Goal: Browse casually: Explore the website without a specific task or goal

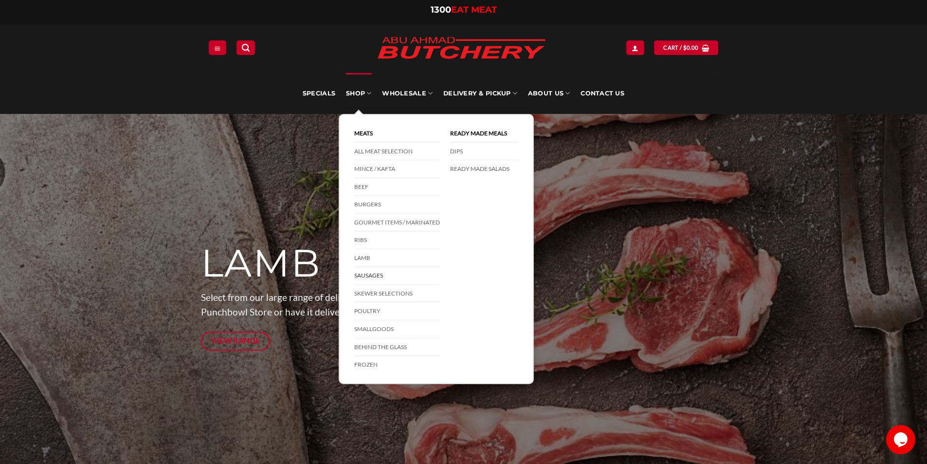
click at [374, 272] on link "Sausages" at bounding box center [397, 276] width 86 height 18
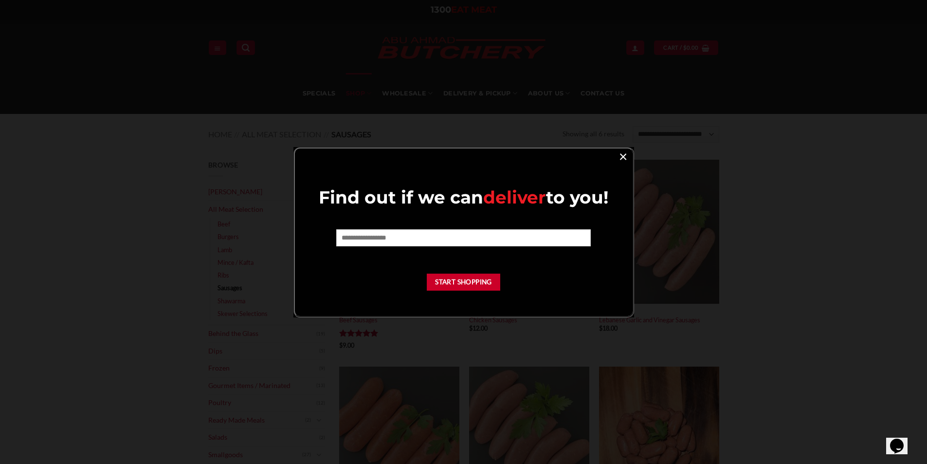
click at [624, 156] on link "×" at bounding box center [623, 155] width 14 height 13
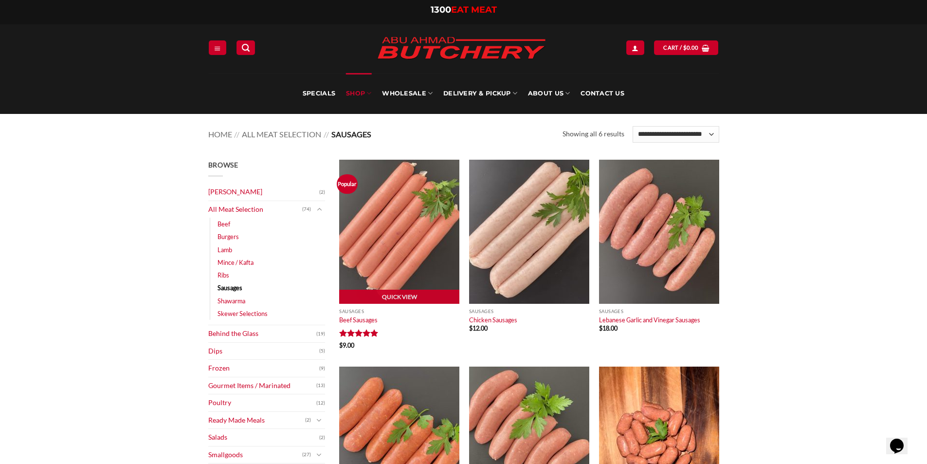
click at [404, 251] on img at bounding box center [399, 232] width 120 height 144
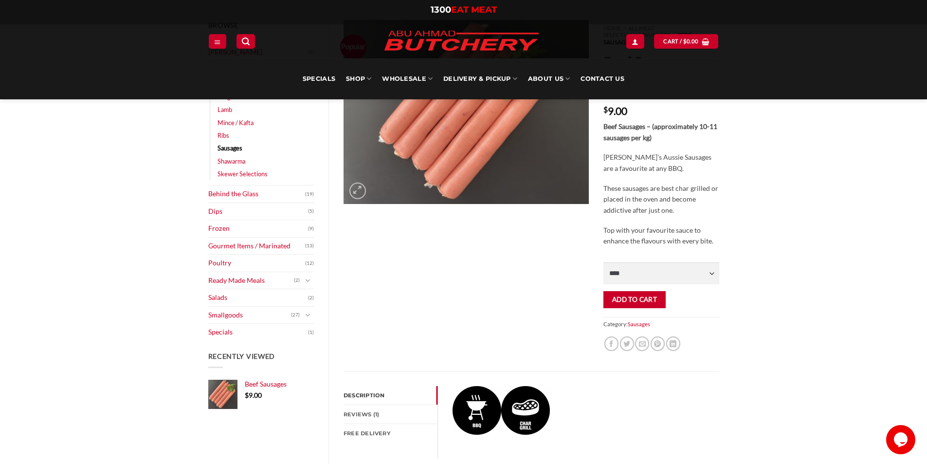
scroll to position [49, 0]
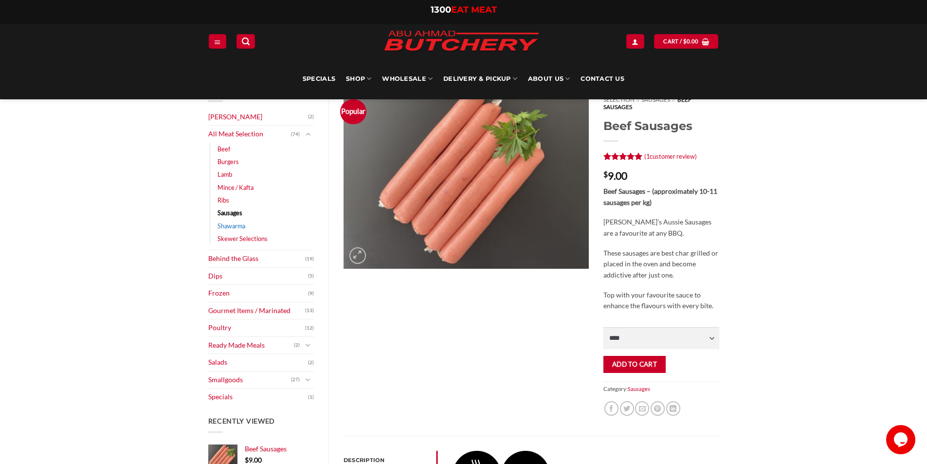
click at [227, 226] on link "Shawarma" at bounding box center [232, 225] width 28 height 13
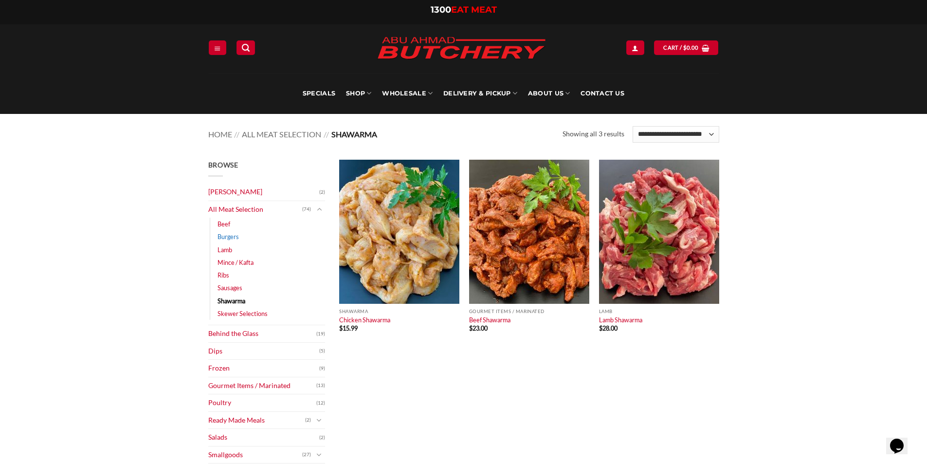
click at [228, 237] on link "Burgers" at bounding box center [228, 236] width 21 height 13
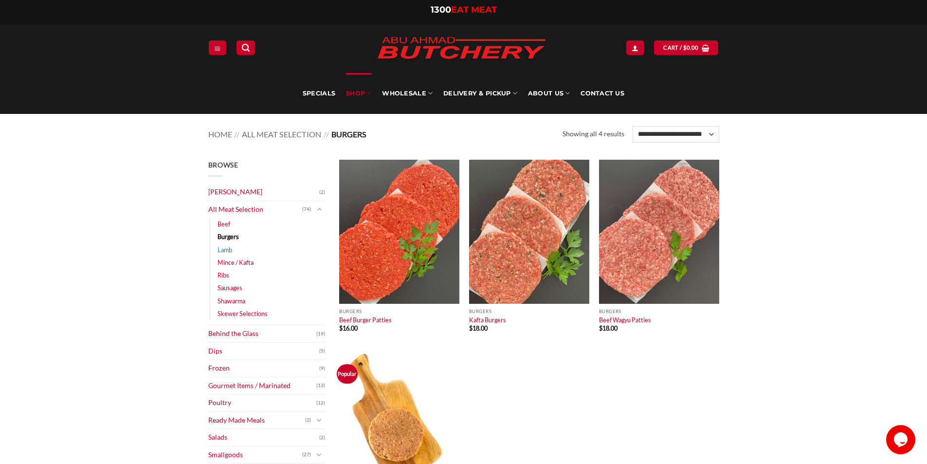
click at [226, 249] on link "Lamb" at bounding box center [225, 249] width 15 height 13
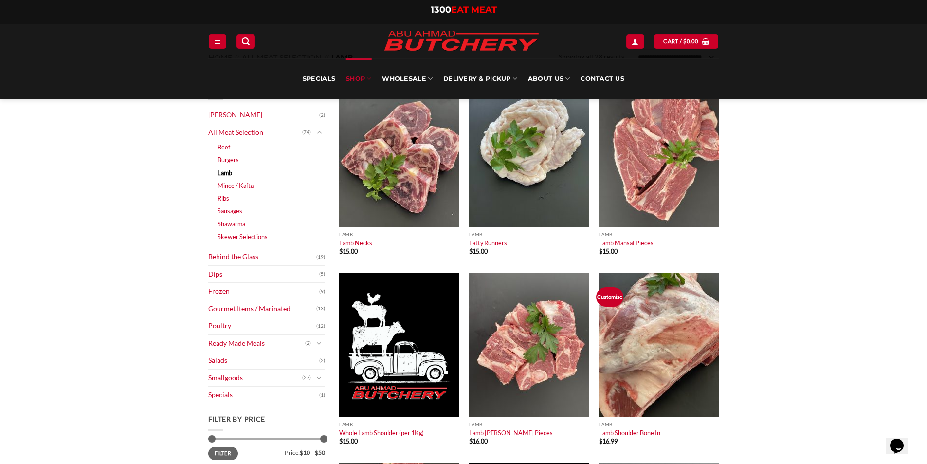
scroll to position [49, 0]
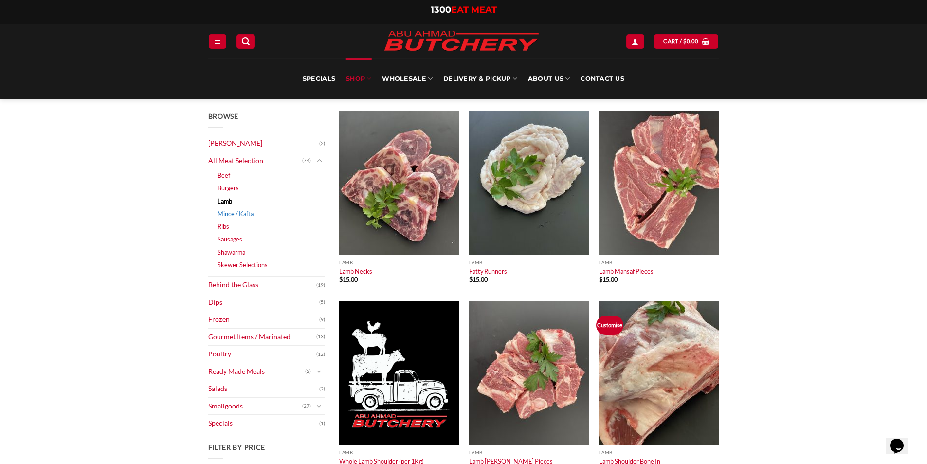
click at [232, 213] on link "Mince / Kafta" at bounding box center [236, 213] width 36 height 13
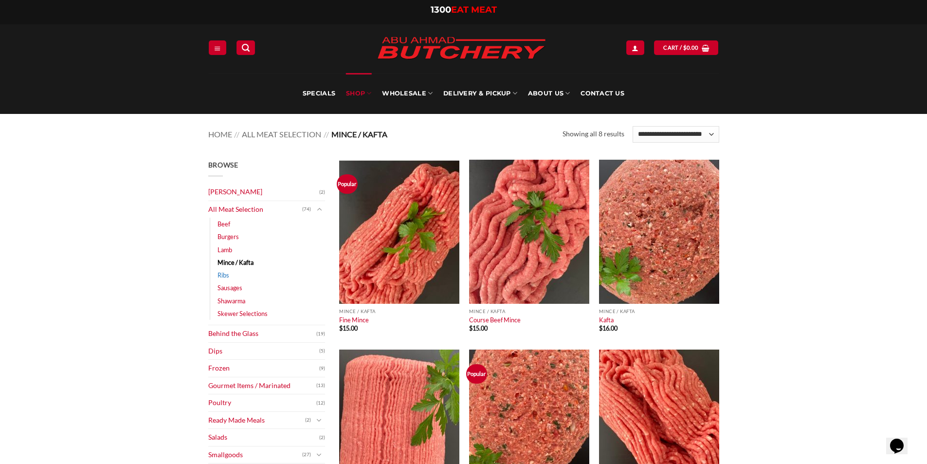
click at [227, 273] on link "Ribs" at bounding box center [224, 275] width 12 height 13
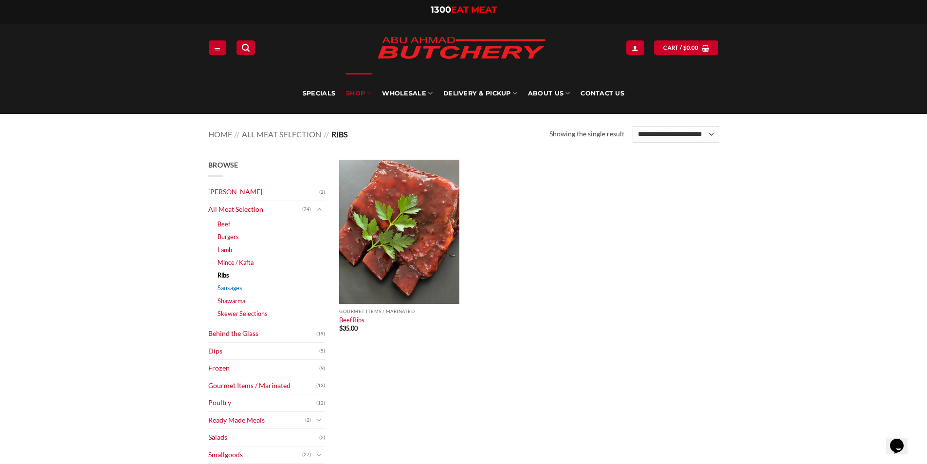
click at [226, 288] on link "Sausages" at bounding box center [230, 287] width 25 height 13
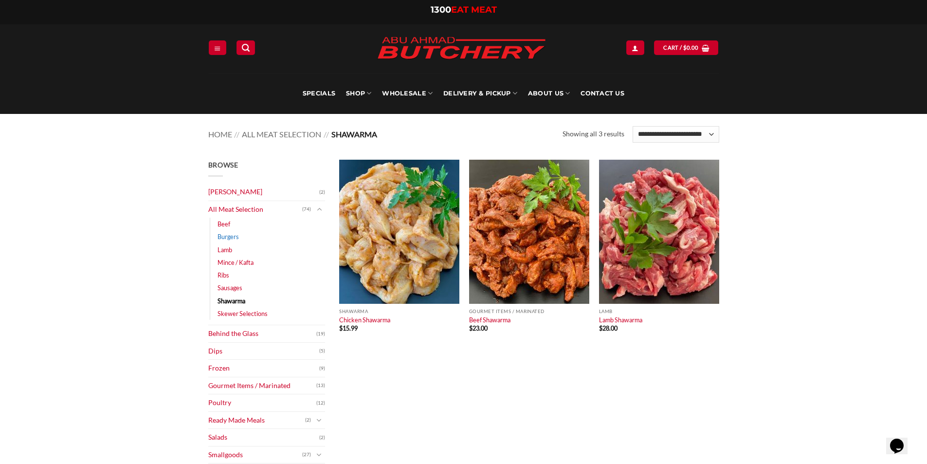
click at [230, 236] on link "Burgers" at bounding box center [228, 236] width 21 height 13
